Goal: Transaction & Acquisition: Book appointment/travel/reservation

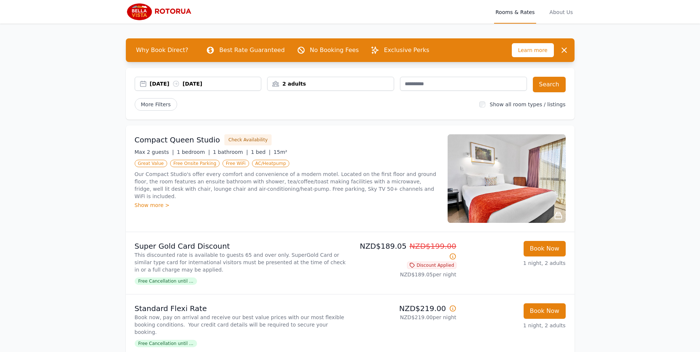
click at [165, 85] on div "[DATE] [DATE]" at bounding box center [205, 83] width 111 height 7
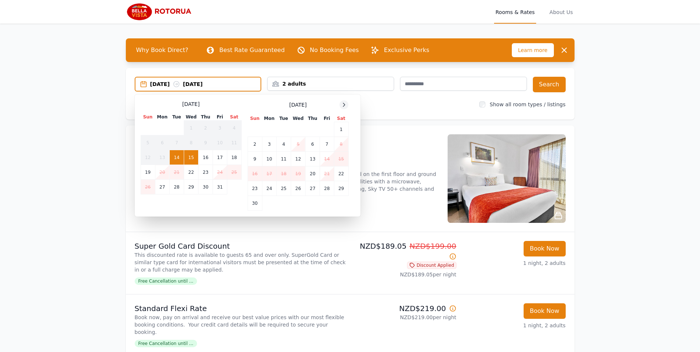
click at [345, 104] on icon at bounding box center [344, 105] width 6 height 6
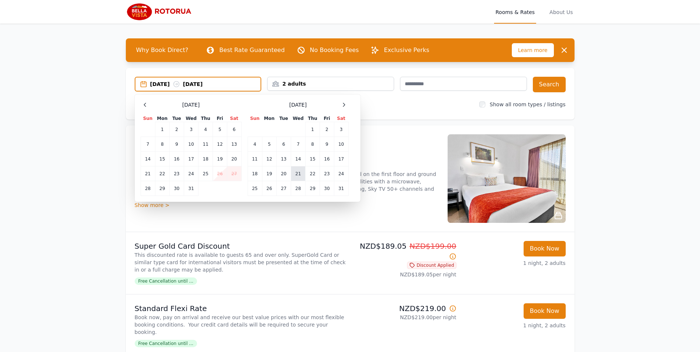
click at [299, 174] on td "21" at bounding box center [298, 173] width 14 height 15
click at [326, 174] on td "23" at bounding box center [327, 173] width 14 height 15
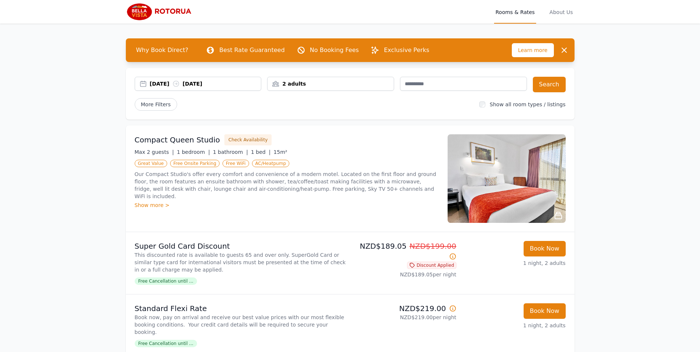
click at [357, 85] on div "2 adults" at bounding box center [330, 83] width 126 height 7
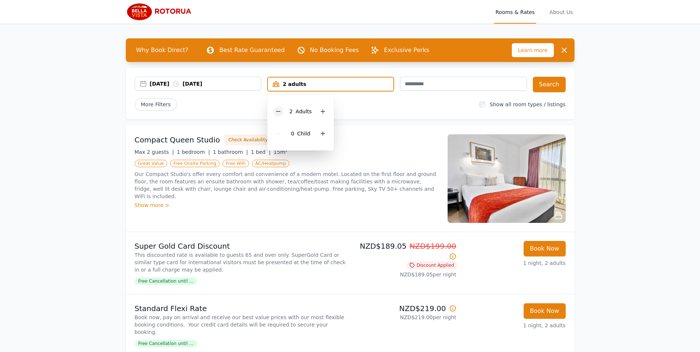
click at [279, 110] on icon at bounding box center [278, 111] width 6 height 6
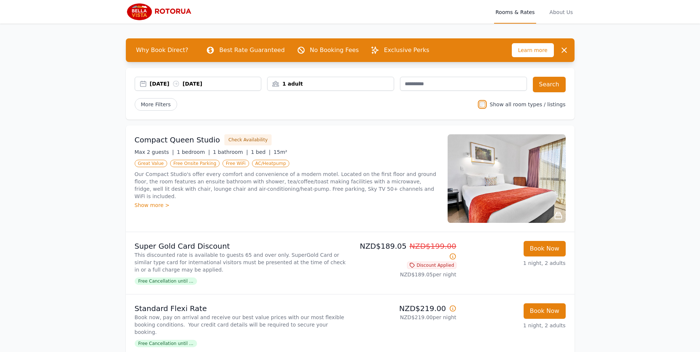
click at [354, 84] on div "1 adult" at bounding box center [330, 83] width 126 height 7
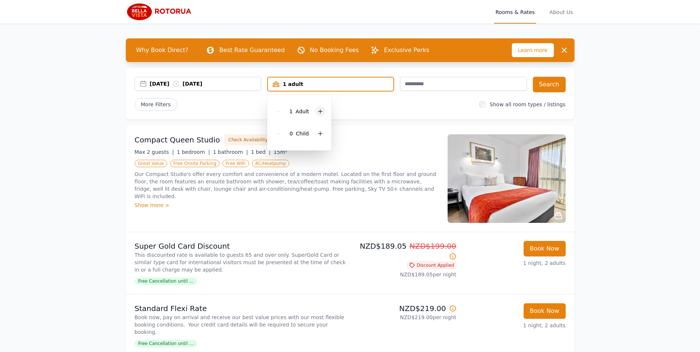
click at [317, 108] on icon at bounding box center [320, 111] width 6 height 6
click at [323, 134] on icon at bounding box center [323, 134] width 6 height 6
click at [325, 134] on icon at bounding box center [328, 134] width 6 height 6
click at [549, 87] on button "Search" at bounding box center [548, 84] width 33 height 15
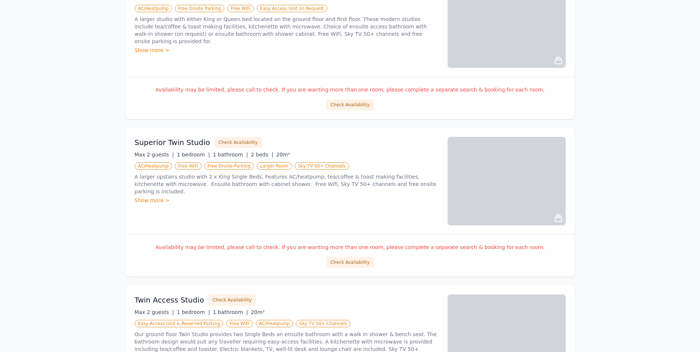
scroll to position [394, 0]
